Goal: Navigation & Orientation: Find specific page/section

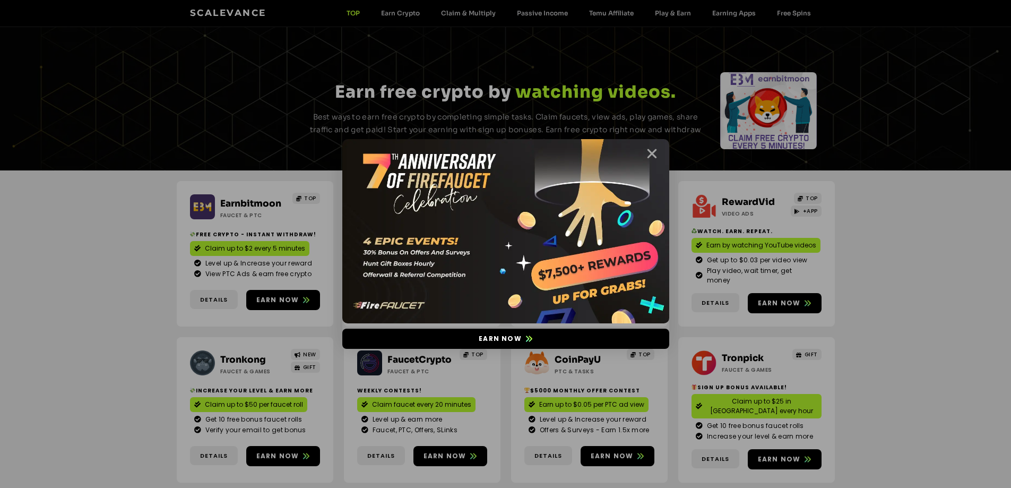
click at [655, 153] on icon "Close" at bounding box center [652, 153] width 13 height 13
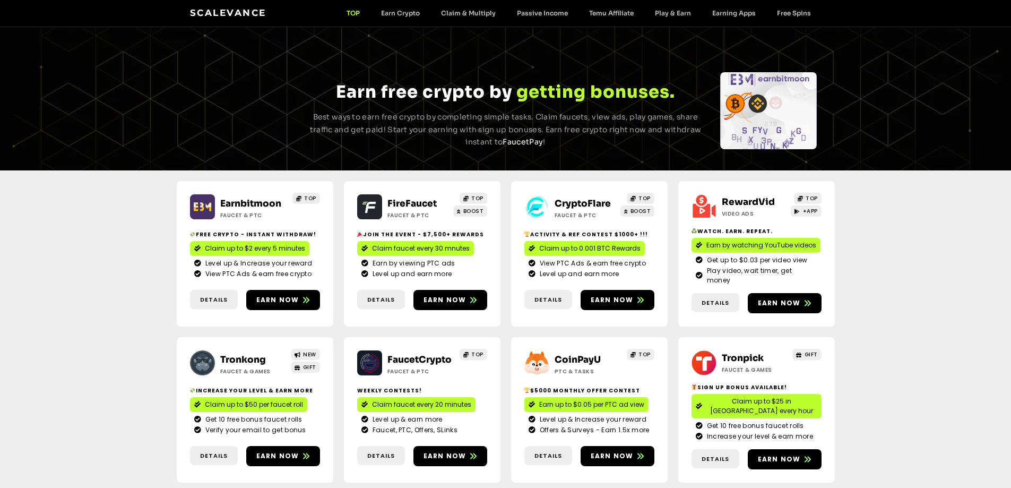
click at [423, 198] on link "FireFaucet" at bounding box center [412, 203] width 49 height 11
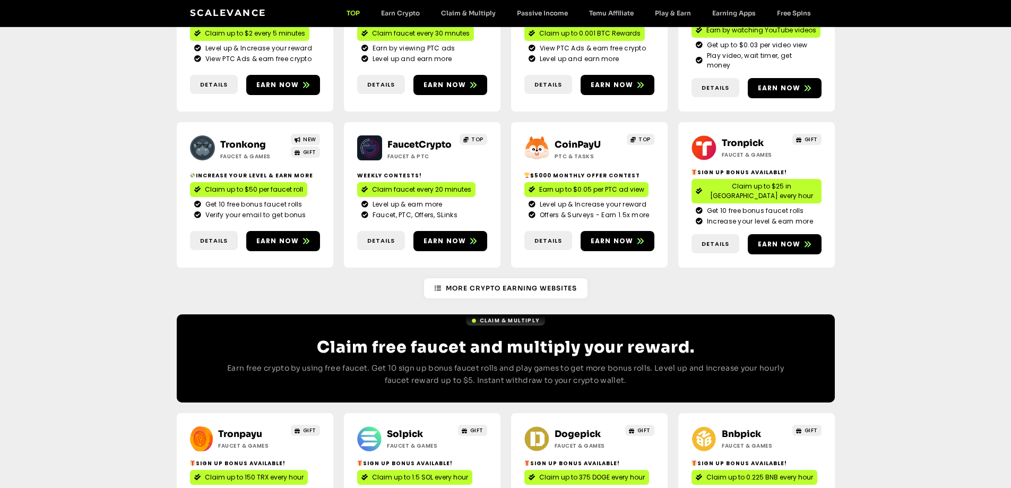
scroll to position [212, 0]
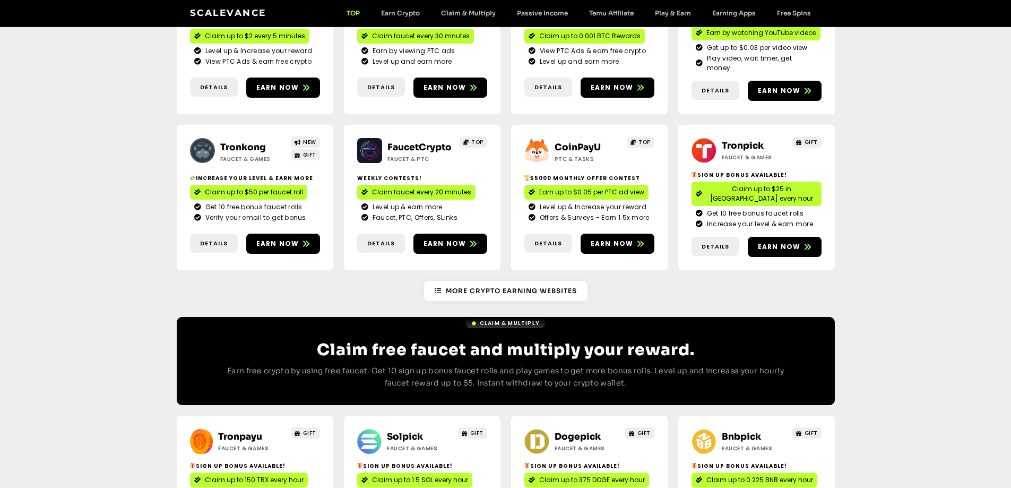
click at [251, 142] on link "Tronkong" at bounding box center [243, 147] width 46 height 11
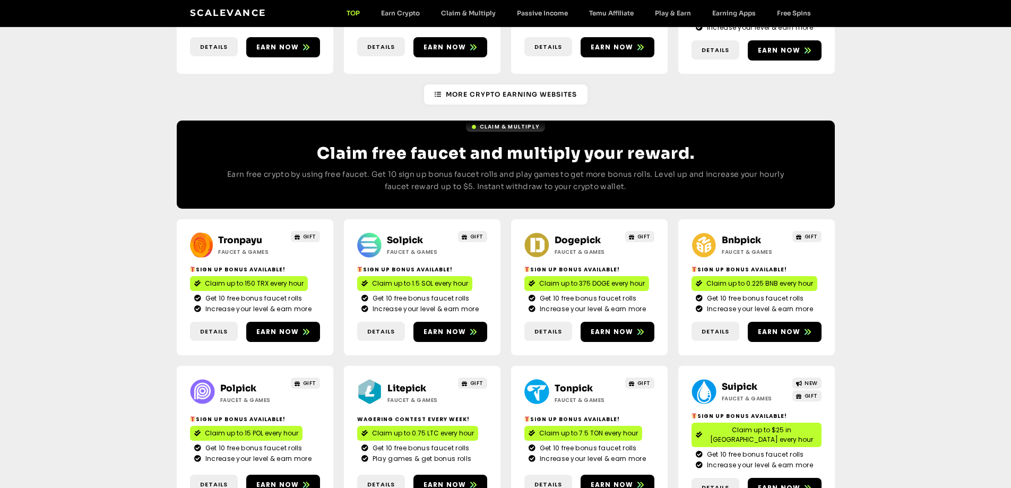
scroll to position [425, 0]
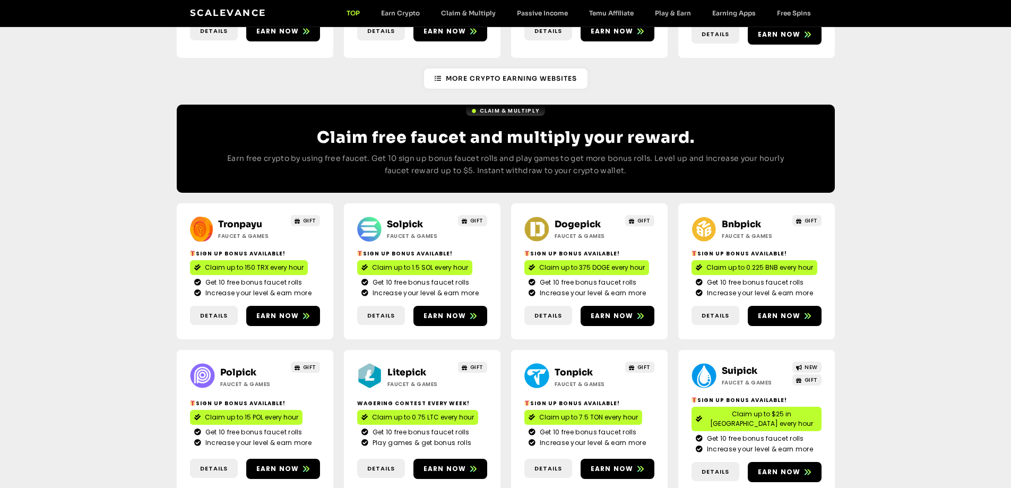
click at [409, 219] on link "Solpick" at bounding box center [405, 224] width 36 height 11
click at [565, 219] on link "Dogepick" at bounding box center [578, 224] width 46 height 11
click at [743, 219] on link "Bnbpick" at bounding box center [741, 224] width 39 height 11
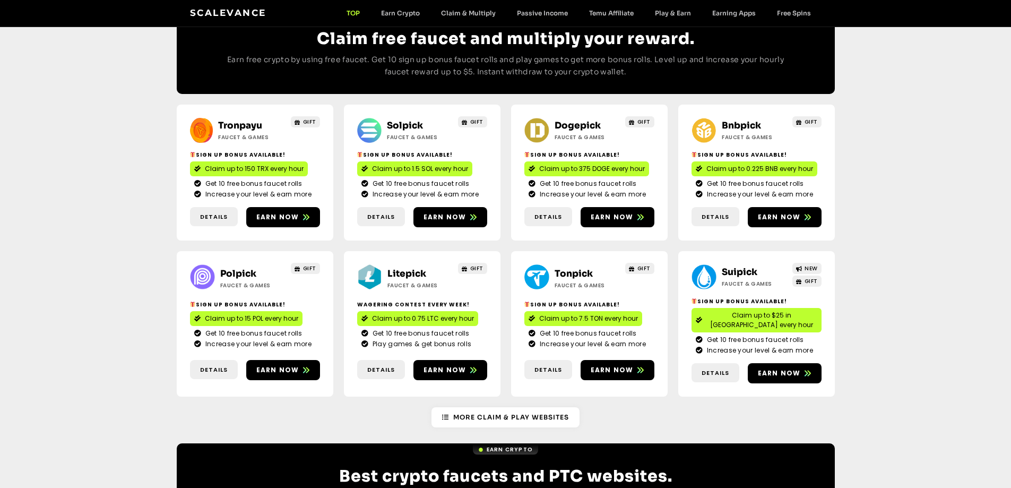
scroll to position [531, 0]
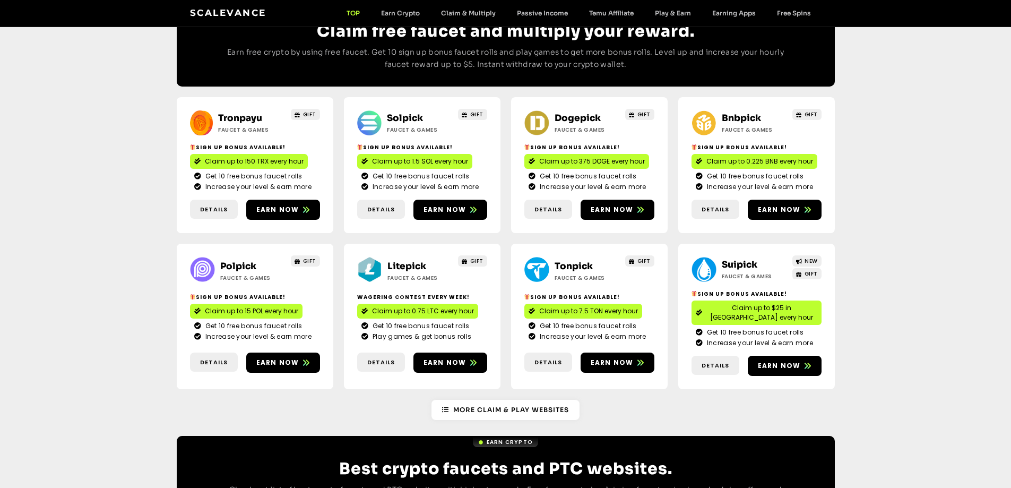
click at [233, 261] on link "Polpick" at bounding box center [238, 266] width 36 height 11
click at [401, 261] on link "Litepick" at bounding box center [407, 266] width 39 height 11
click at [743, 259] on link "Suipick" at bounding box center [740, 264] width 36 height 11
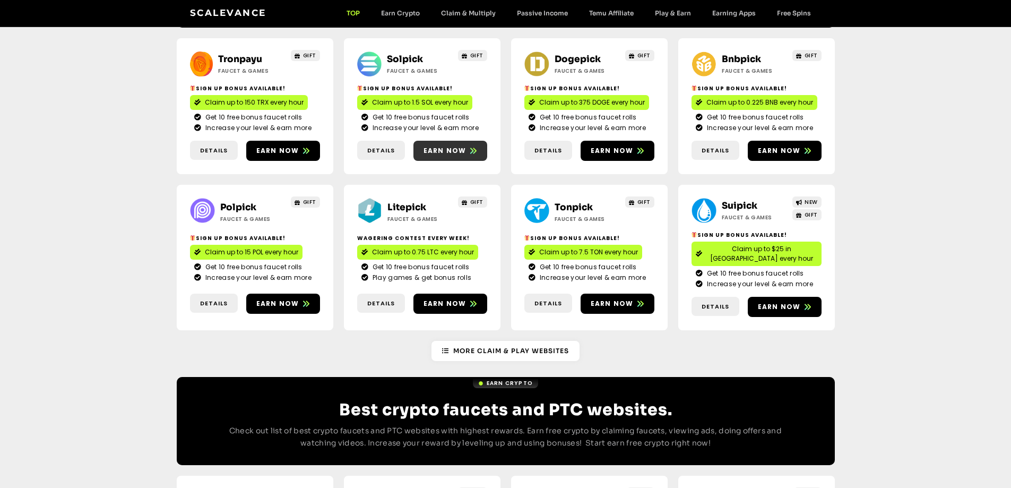
scroll to position [743, 0]
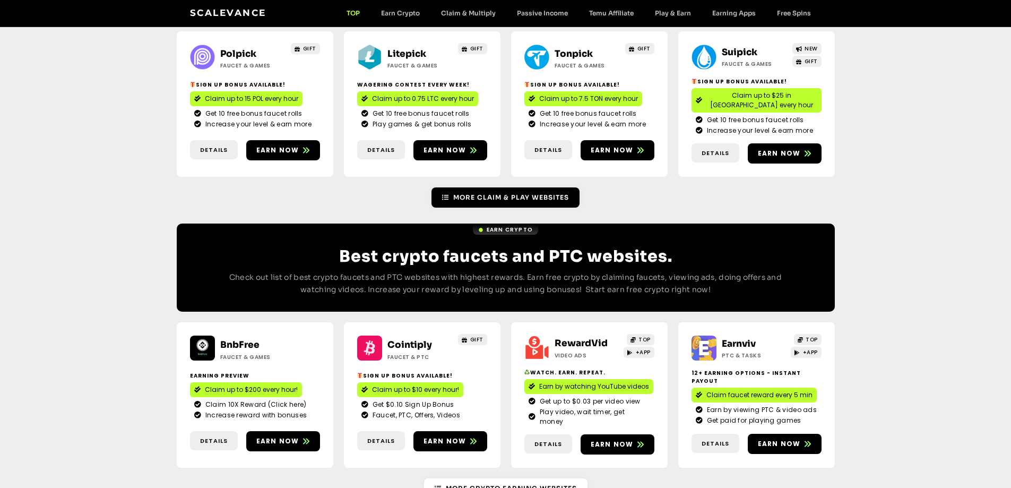
click at [470, 187] on link "More Claim & Play Websites" at bounding box center [506, 197] width 148 height 20
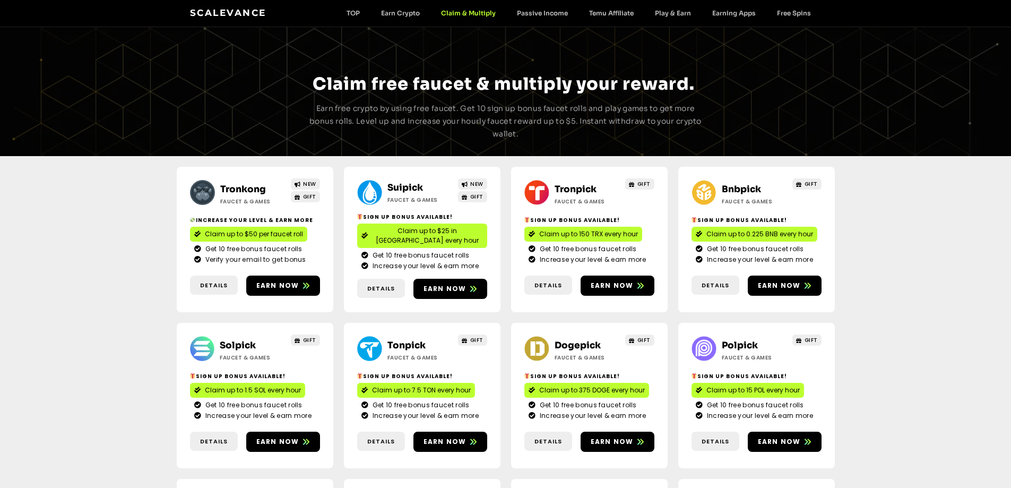
scroll to position [319, 0]
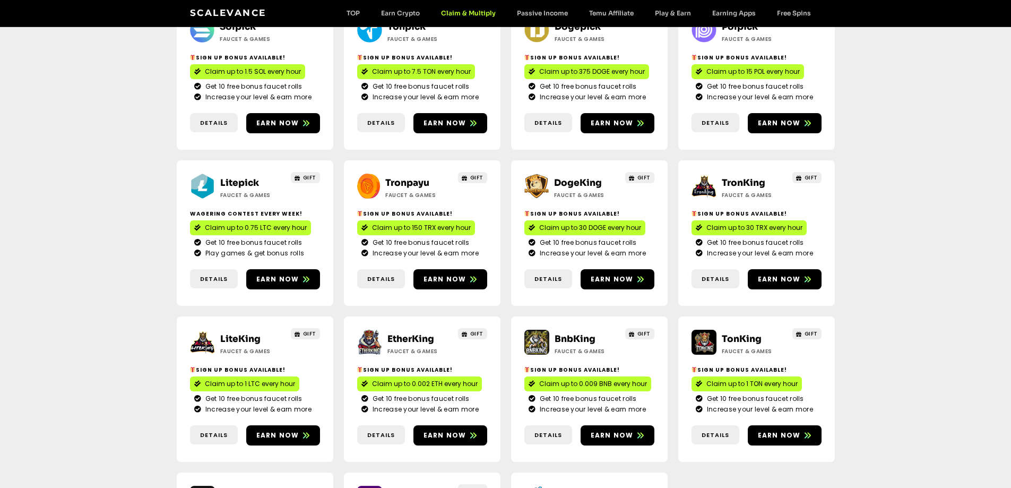
click at [236, 333] on link "LiteKing" at bounding box center [240, 338] width 40 height 11
click at [579, 177] on link "DogeKing" at bounding box center [578, 182] width 48 height 11
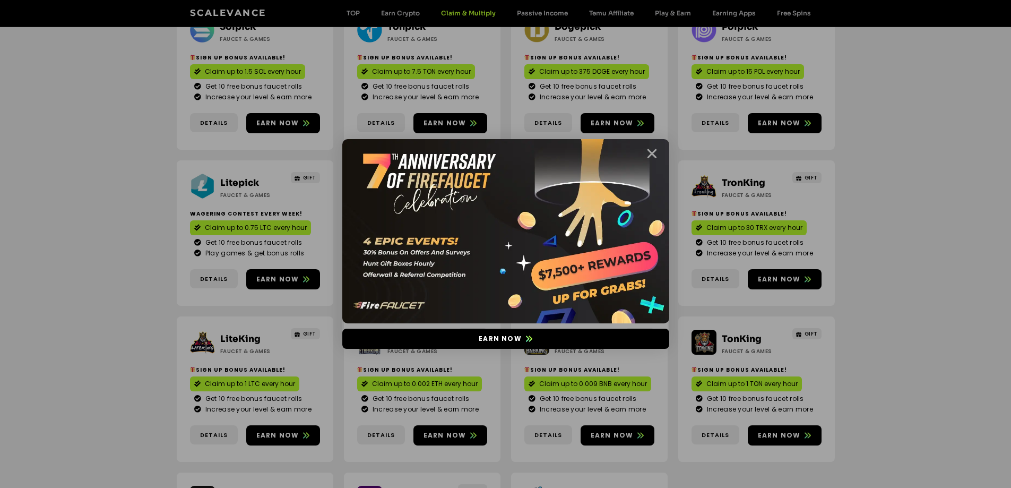
click at [651, 153] on icon "Close" at bounding box center [652, 153] width 13 height 13
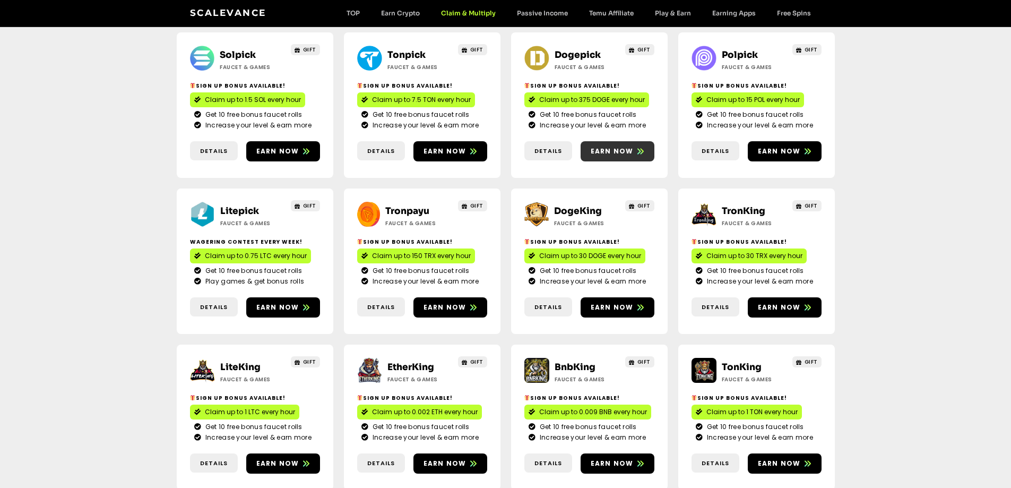
scroll to position [265, 0]
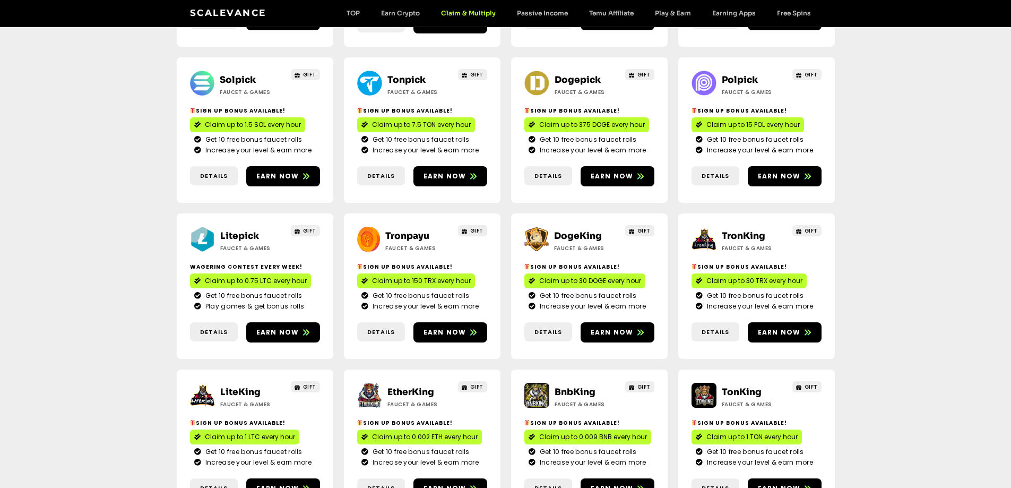
click at [739, 230] on link "TronKing" at bounding box center [744, 235] width 44 height 11
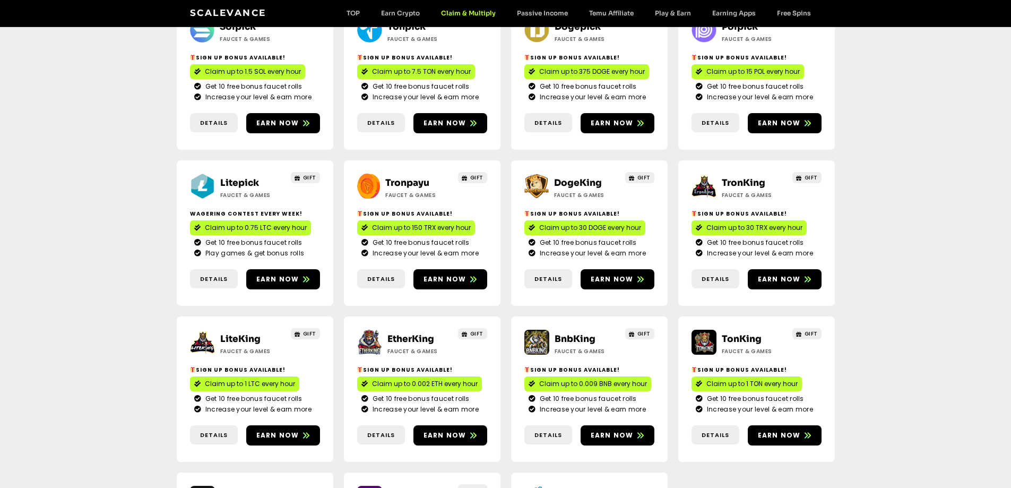
click at [414, 333] on link "EtherKing" at bounding box center [411, 338] width 47 height 11
click at [581, 333] on link "BnbKing" at bounding box center [575, 338] width 41 height 11
click at [753, 333] on link "TonKing" at bounding box center [742, 338] width 40 height 11
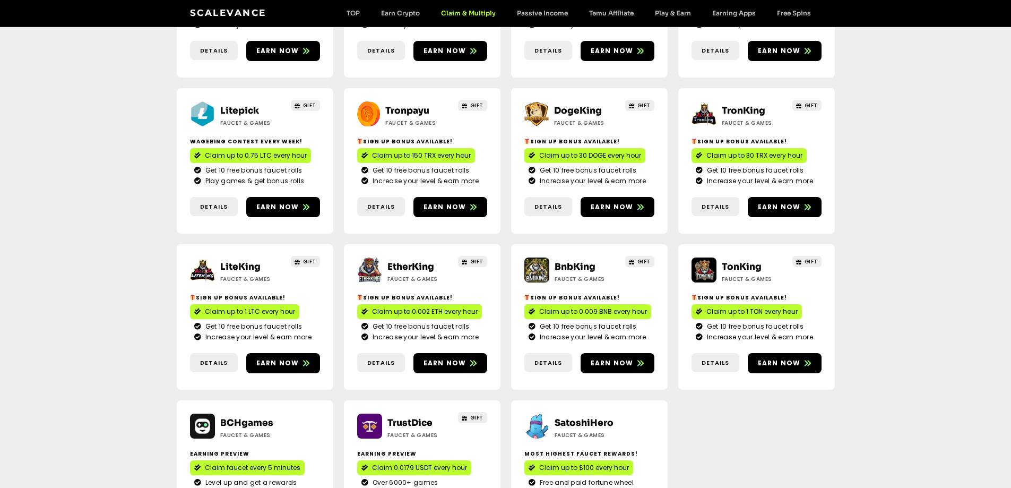
scroll to position [531, 0]
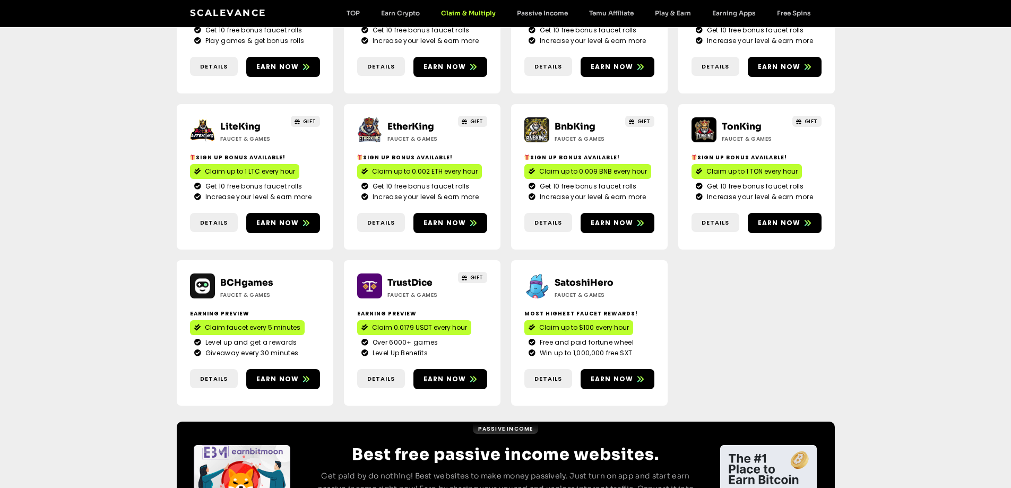
click at [407, 276] on h2 "TrustDice" at bounding box center [421, 283] width 66 height 14
click at [407, 277] on link "TrustDice" at bounding box center [410, 282] width 45 height 11
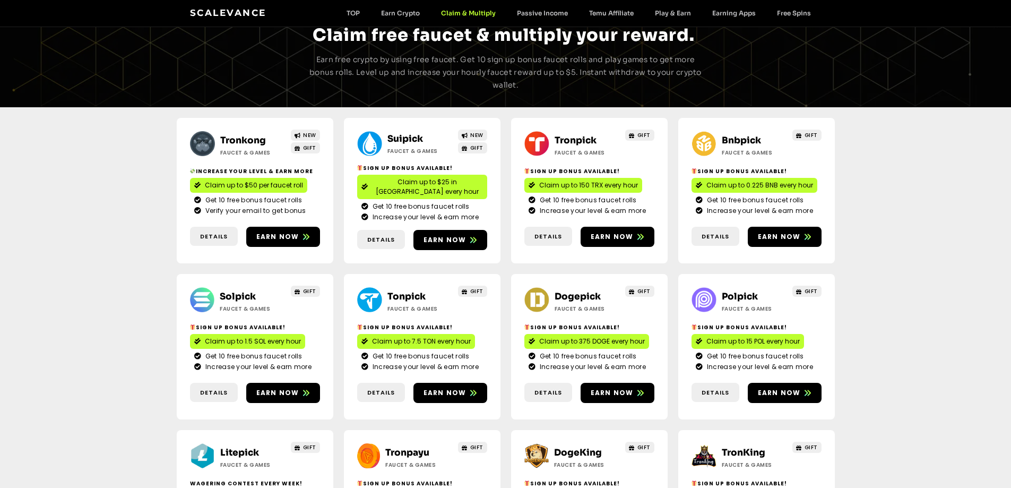
scroll to position [0, 0]
